Goal: Task Accomplishment & Management: Use online tool/utility

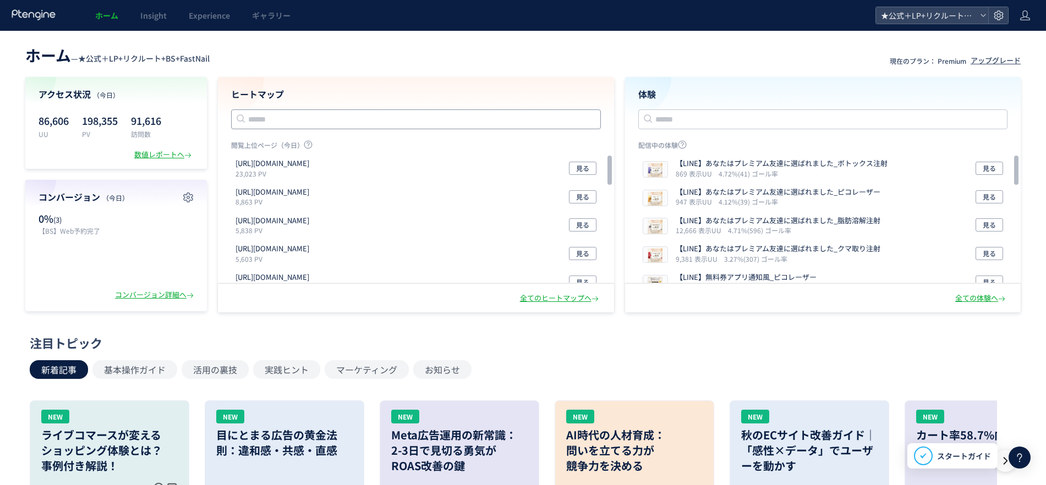
click at [547, 121] on input "text" at bounding box center [416, 119] width 370 height 20
type input "**"
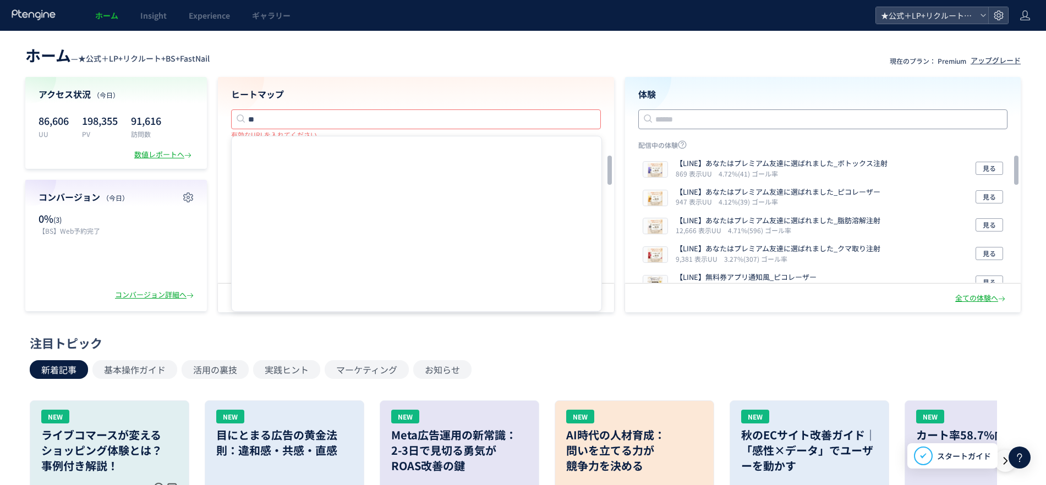
click at [663, 110] on input "text" at bounding box center [823, 119] width 370 height 20
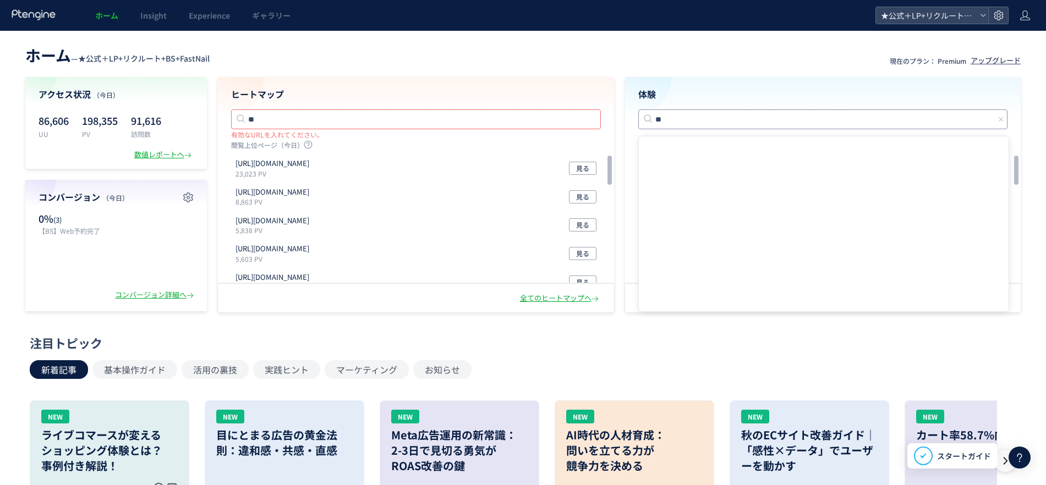
type input "**"
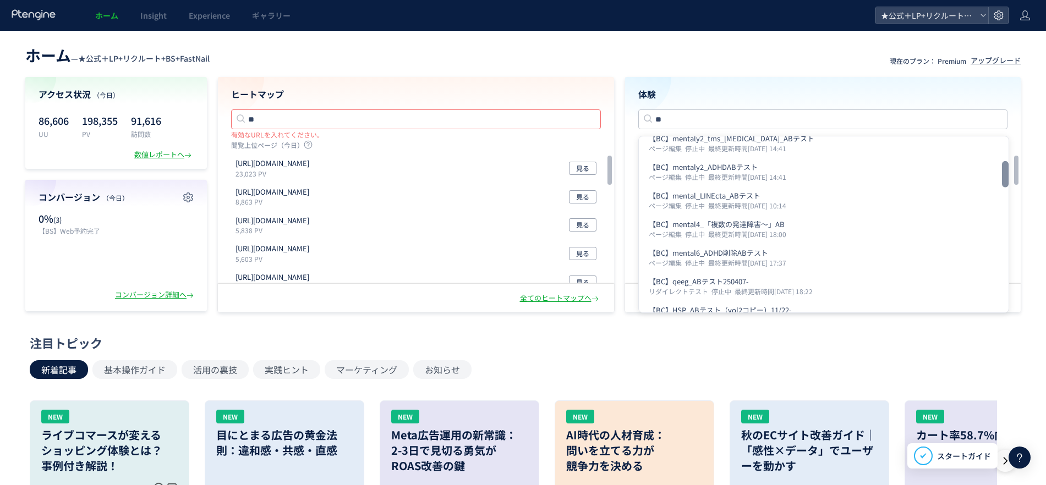
scroll to position [421, 0]
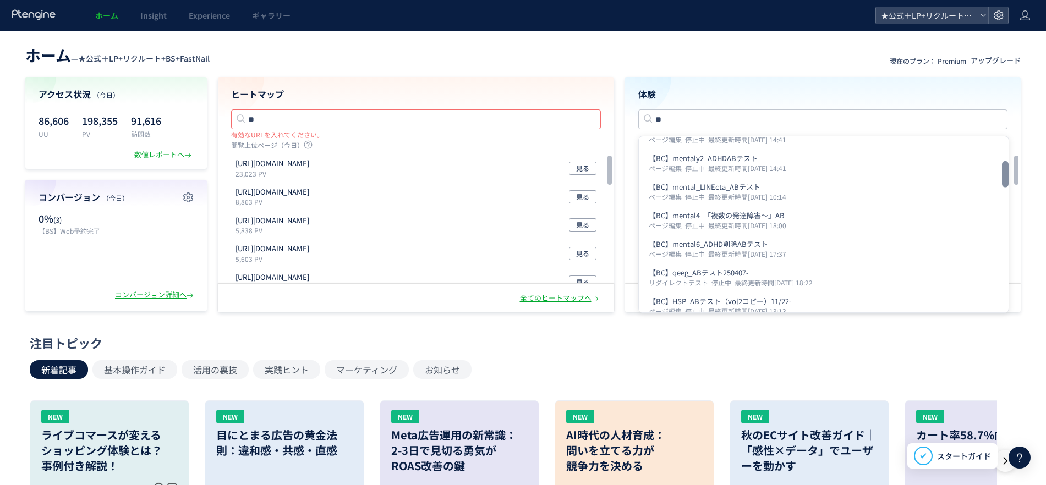
drag, startPoint x: 1005, startPoint y: 153, endPoint x: 1009, endPoint y: 179, distance: 26.1
click at [1008, 179] on div at bounding box center [1005, 174] width 7 height 26
drag, startPoint x: 1015, startPoint y: 168, endPoint x: 1015, endPoint y: 212, distance: 44.6
click at [1015, 212] on div at bounding box center [1016, 213] width 7 height 29
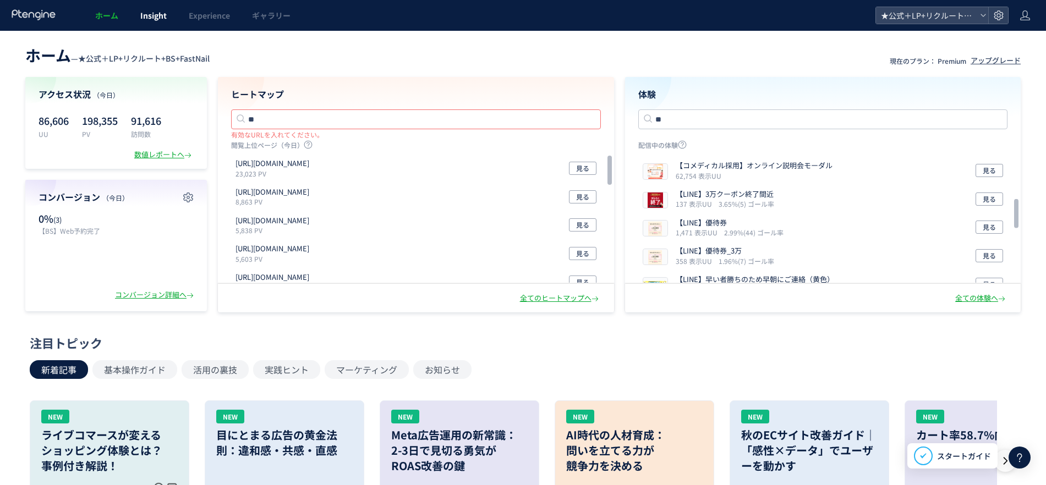
click at [161, 18] on span "Insight" at bounding box center [153, 15] width 26 height 11
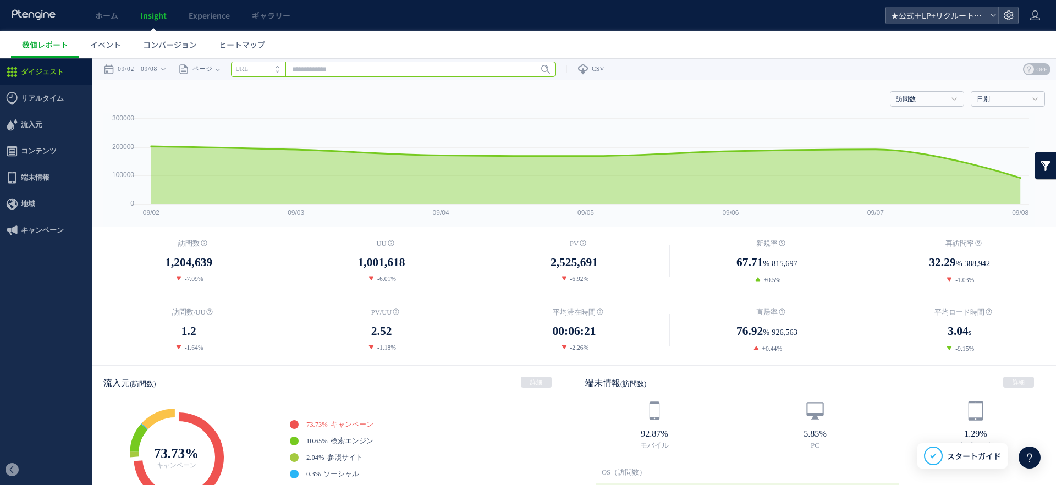
click at [465, 72] on input "text" at bounding box center [393, 69] width 325 height 15
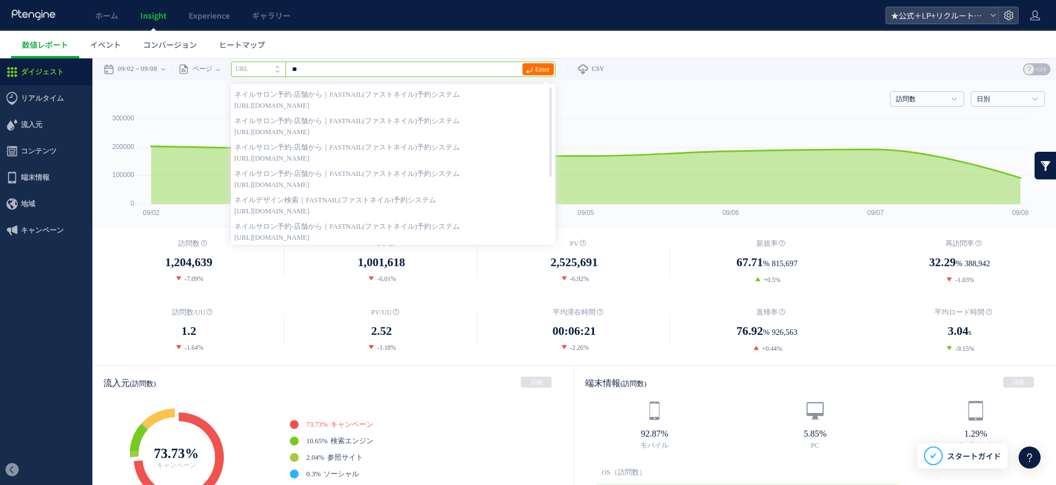
click at [339, 68] on input "**" at bounding box center [393, 69] width 325 height 15
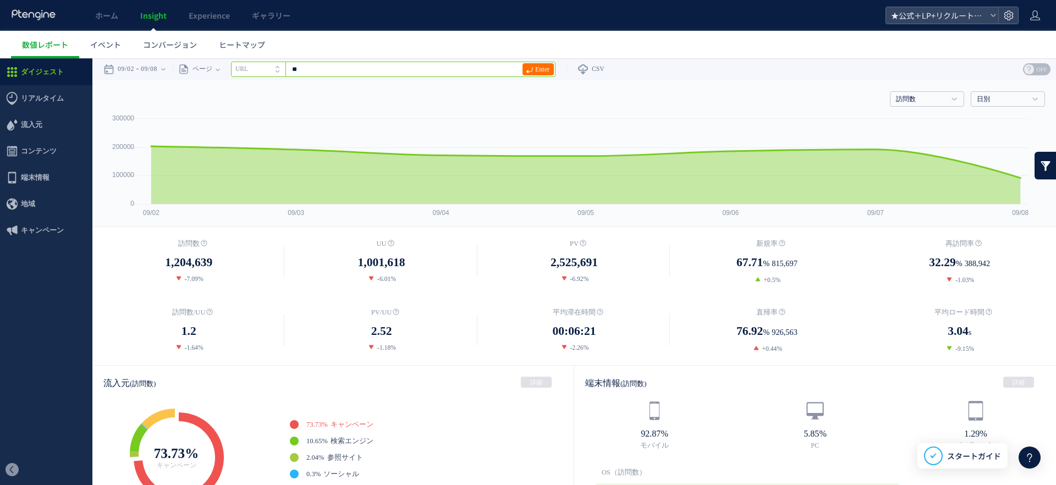
type input "*"
click at [191, 8] on link "Experience" at bounding box center [209, 15] width 63 height 31
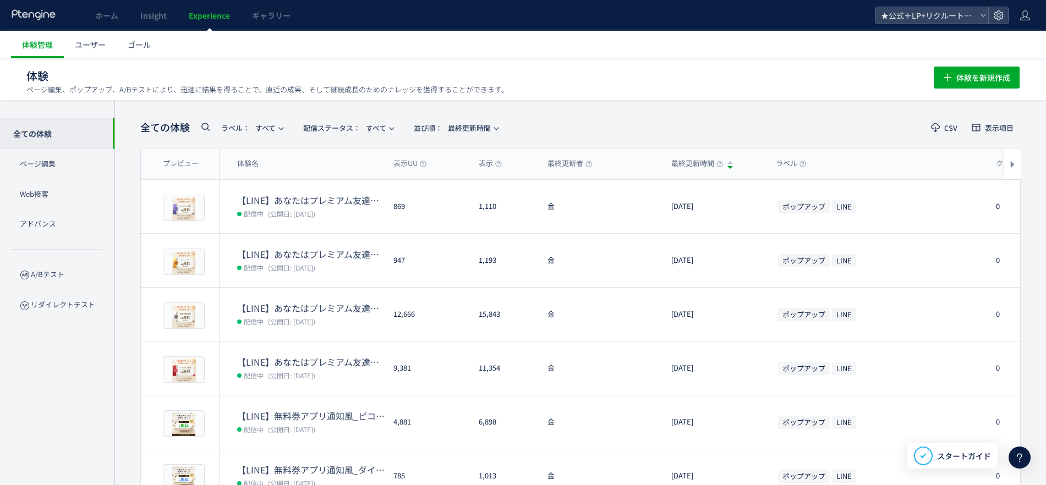
click at [207, 125] on icon at bounding box center [205, 126] width 13 height 13
type input "**"
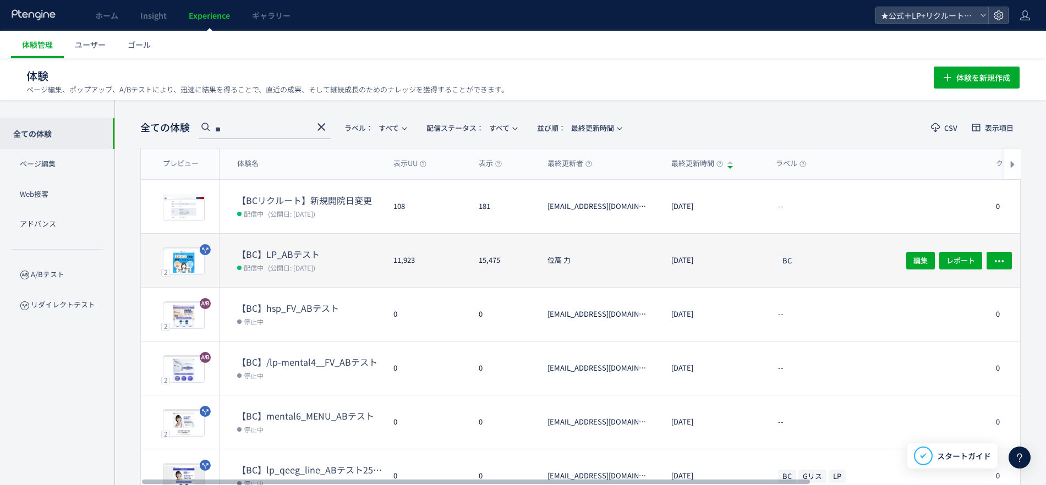
click at [278, 251] on dt "【BC】LP_ABテスト" at bounding box center [310, 254] width 147 height 13
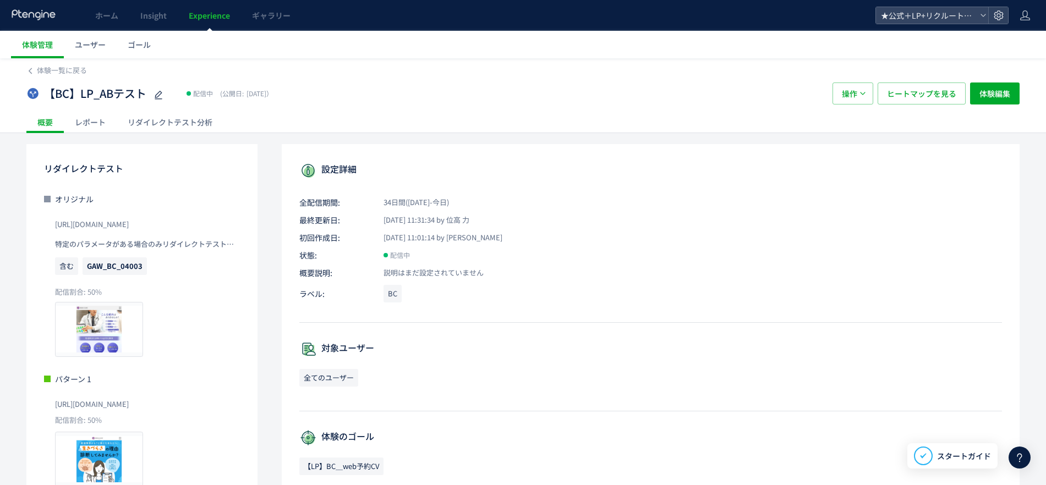
click at [154, 119] on div "リダイレクトテスト分析" at bounding box center [170, 122] width 107 height 22
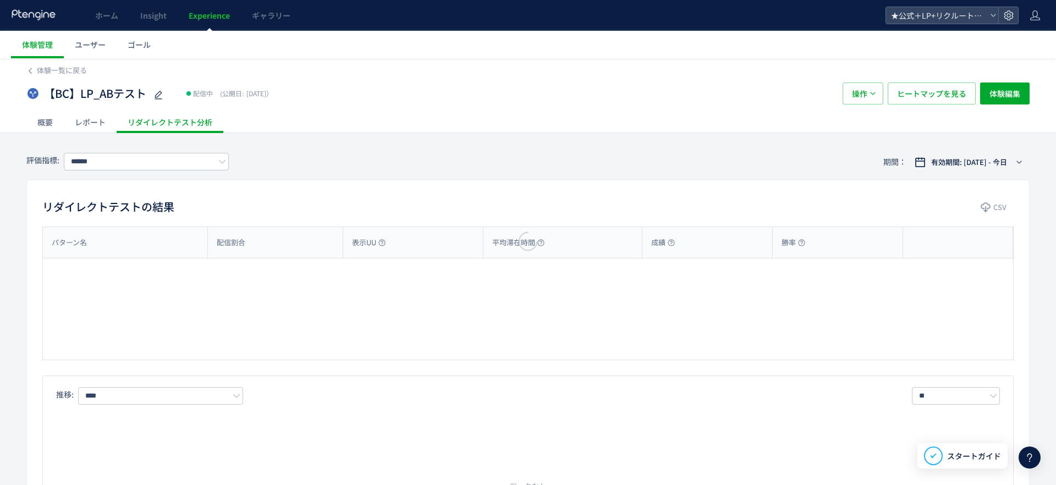
type input "**********"
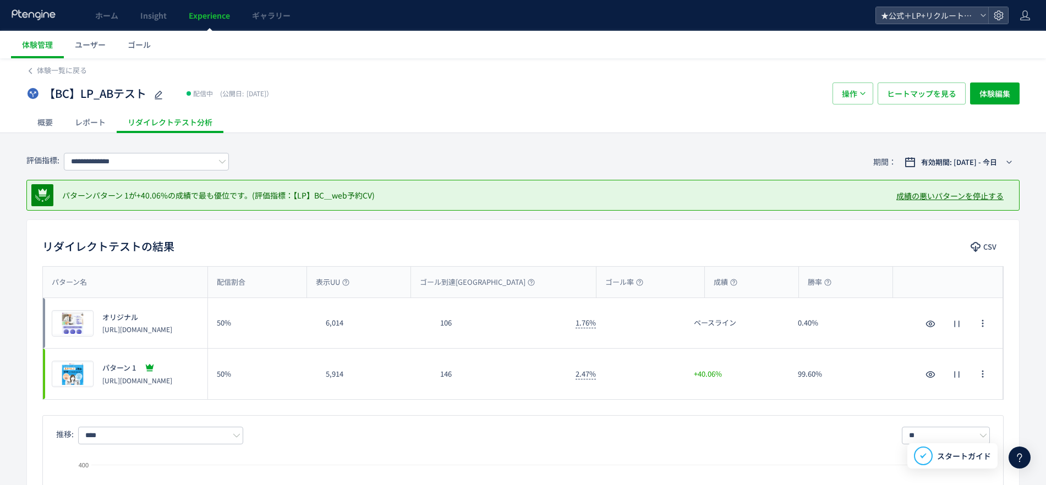
click at [525, 95] on div "【BC】LP_ABテスト 配信中 (公開日: [DATE]）" at bounding box center [423, 94] width 795 height 22
click at [1000, 162] on div "有効期間: [DATE] - 今日" at bounding box center [961, 162] width 86 height 11
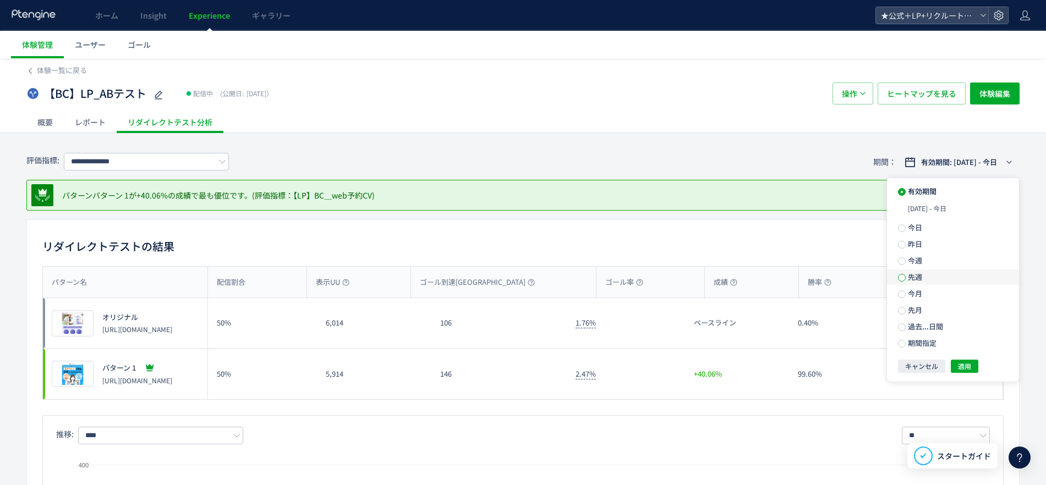
click at [902, 278] on span at bounding box center [902, 278] width 8 height 8
drag, startPoint x: 972, startPoint y: 341, endPoint x: 979, endPoint y: 339, distance: 6.8
click at [971, 340] on button "適用" at bounding box center [965, 346] width 28 height 13
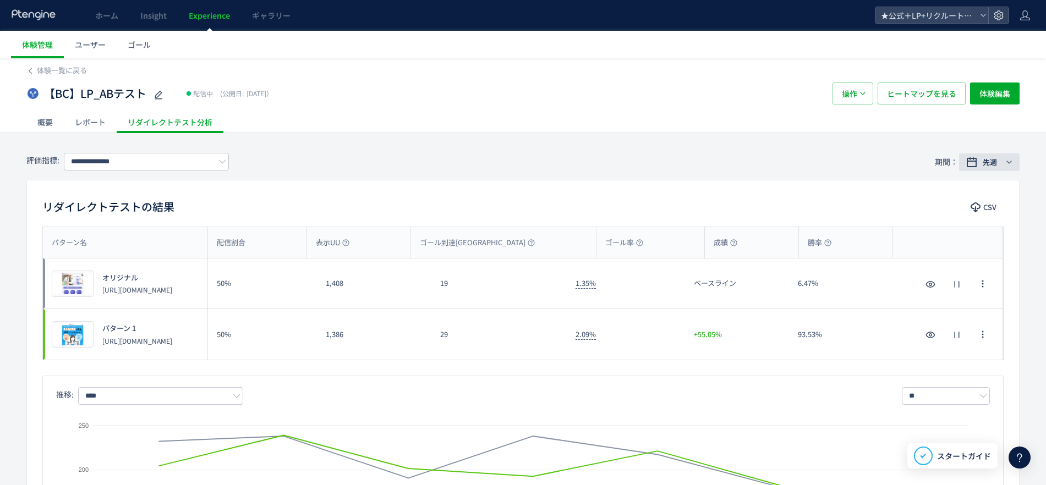
click at [1004, 162] on button "先週" at bounding box center [989, 162] width 61 height 18
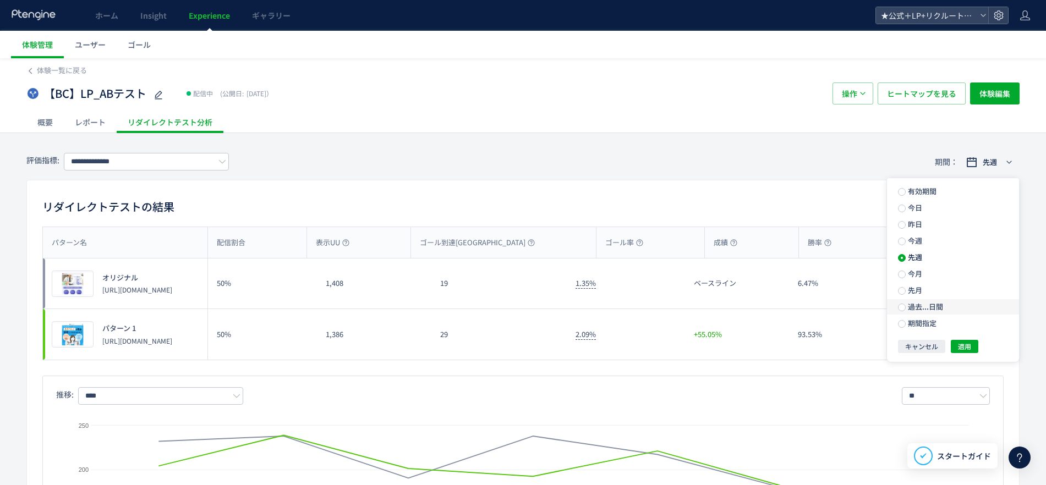
click at [926, 308] on span "過去...日間" at bounding box center [923, 306] width 37 height 10
click at [927, 308] on span "過去...日間" at bounding box center [923, 306] width 37 height 10
click at [962, 368] on div "有効期間 今日 昨日 今週 先週 今月 先月 過去...日間 * 今日を含む 期間指定 キャンセル 適用" at bounding box center [953, 280] width 132 height 205
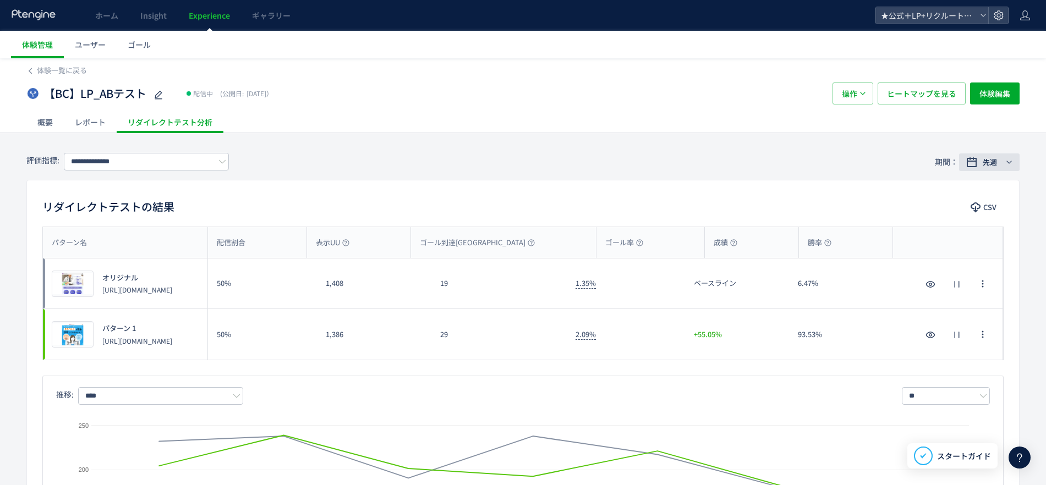
click at [998, 158] on div "先週" at bounding box center [991, 162] width 24 height 11
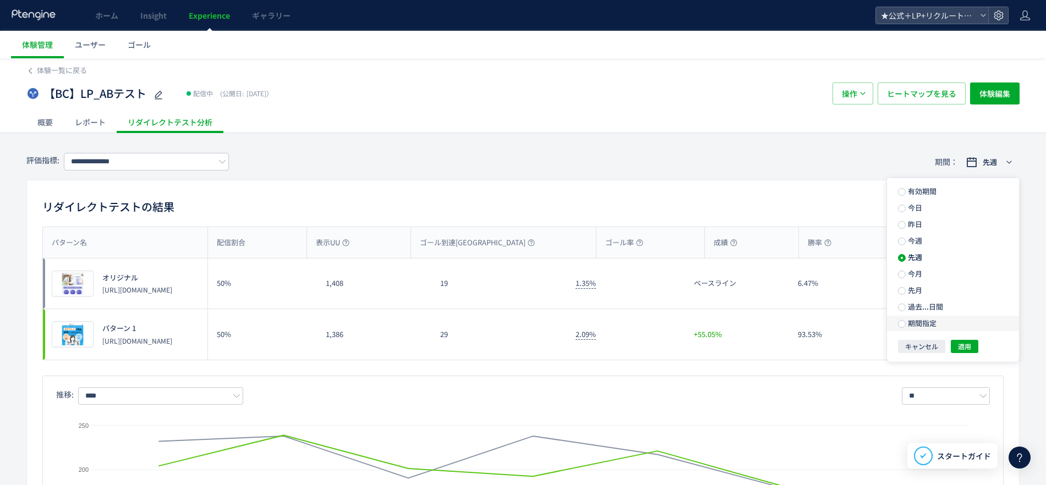
click at [905, 323] on span "期間指定" at bounding box center [920, 323] width 31 height 10
click at [965, 346] on input "**********" at bounding box center [980, 343] width 41 height 8
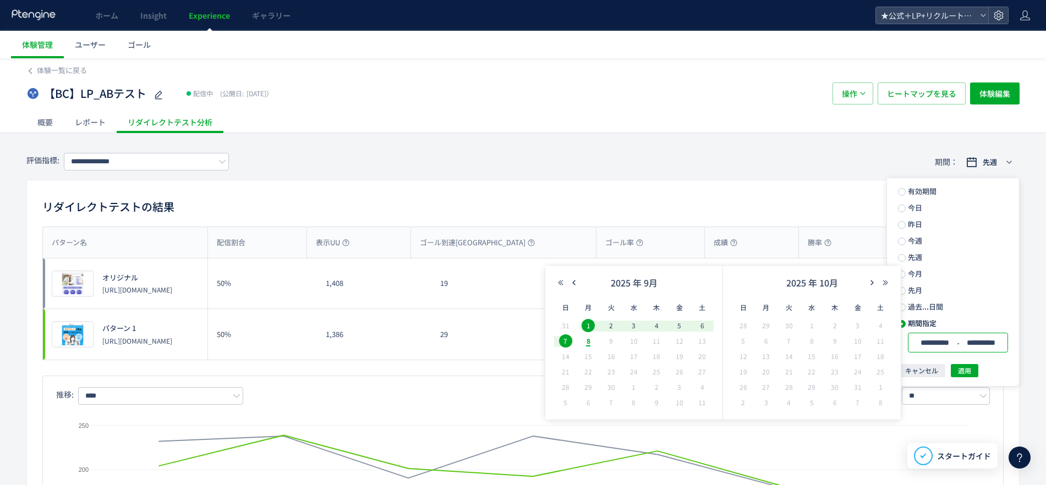
click at [589, 325] on span "1" at bounding box center [587, 325] width 13 height 13
click at [586, 342] on span "8" at bounding box center [587, 340] width 13 height 13
type input "**********"
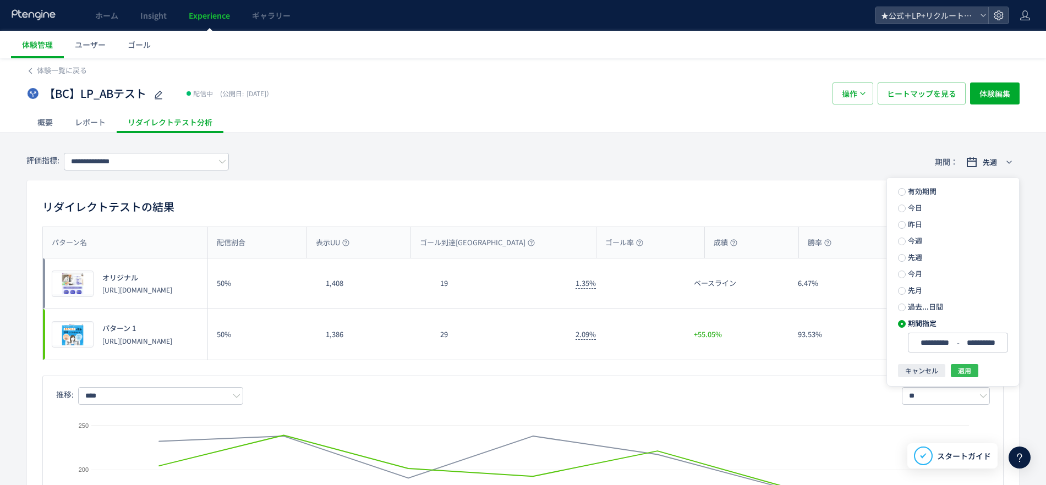
click at [968, 366] on span "適用" at bounding box center [964, 370] width 13 height 13
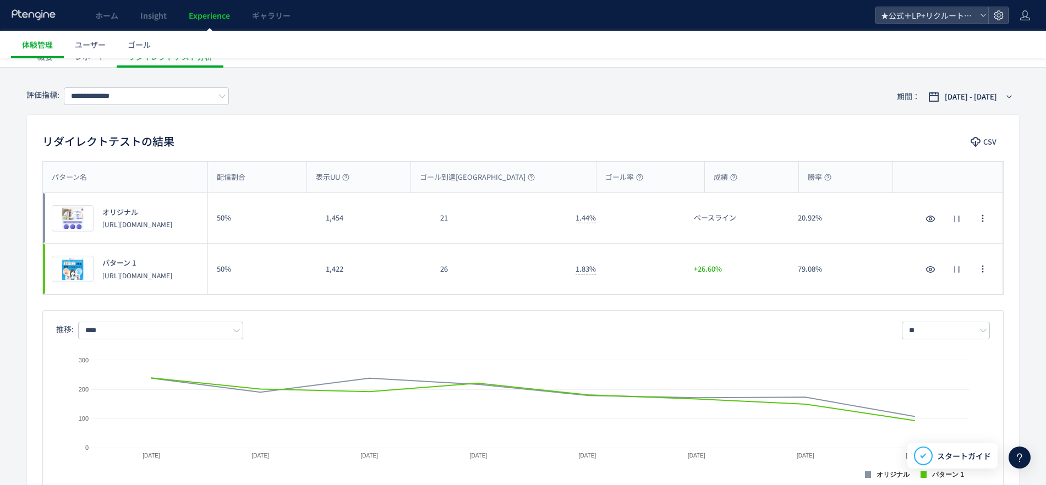
scroll to position [90, 0]
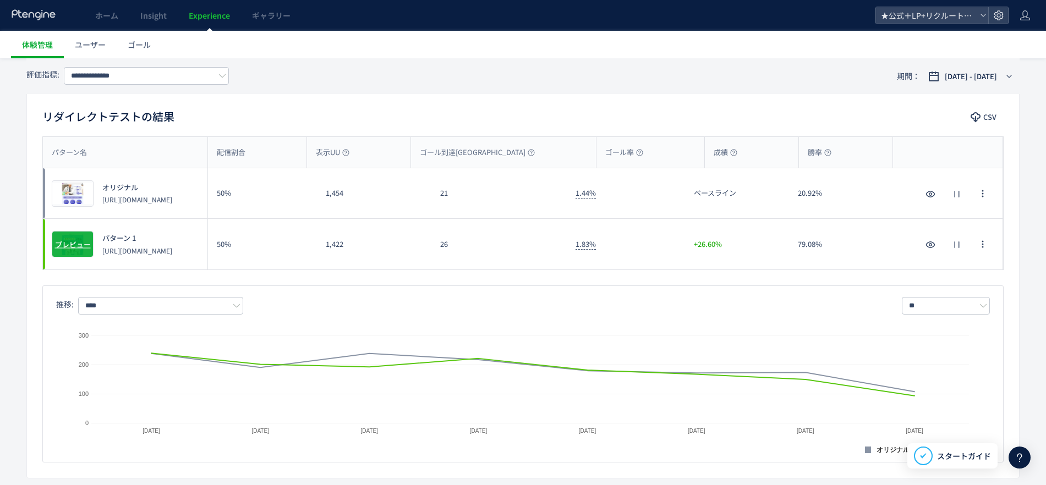
click at [76, 243] on span "プレビュー" at bounding box center [73, 244] width 36 height 10
click at [75, 234] on div "プレビュー" at bounding box center [73, 244] width 42 height 26
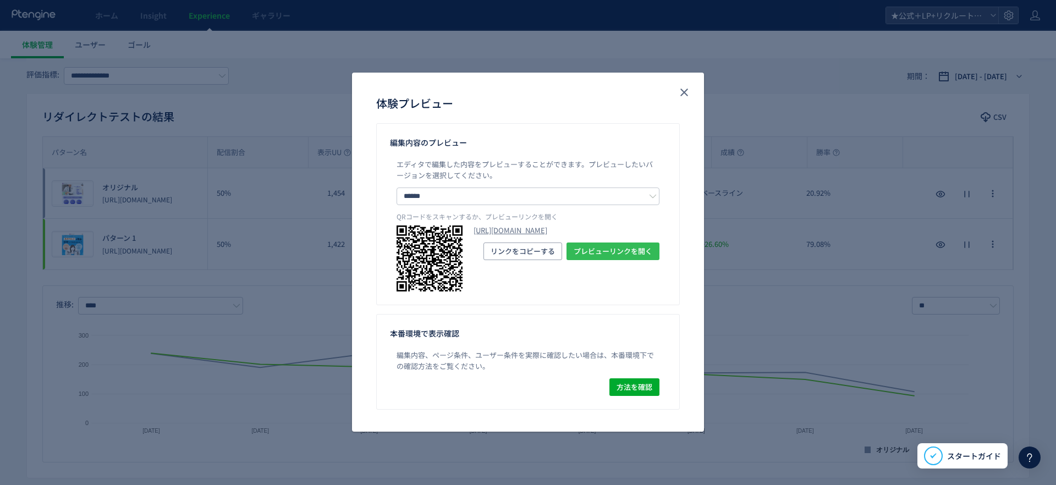
click at [635, 260] on span "プレビューリンクを開く" at bounding box center [613, 252] width 79 height 18
click at [677, 98] on button "close" at bounding box center [685, 93] width 18 height 18
